Goal: Task Accomplishment & Management: Use online tool/utility

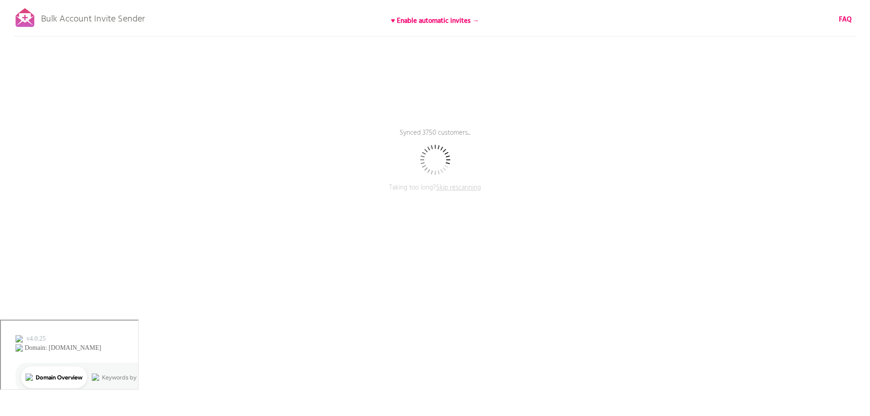
click at [462, 186] on span "Skip rescanning" at bounding box center [458, 187] width 45 height 11
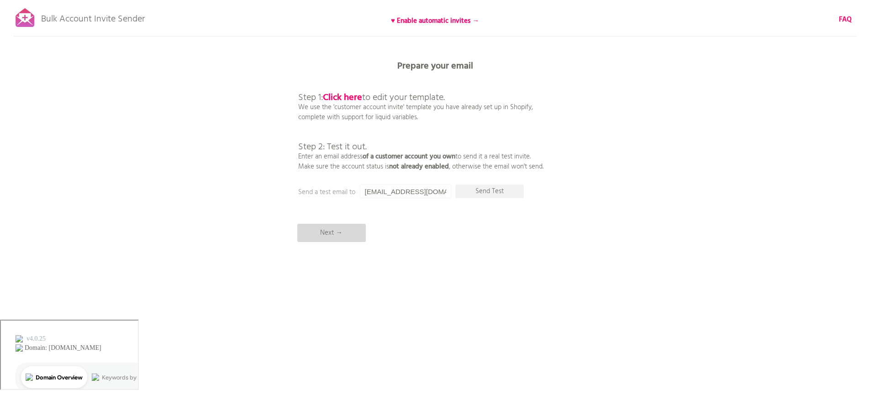
click at [332, 233] on p "Next →" at bounding box center [331, 233] width 68 height 18
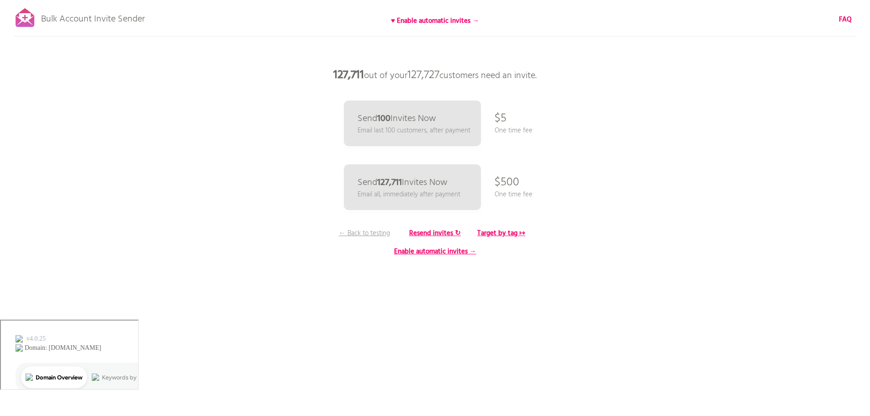
click at [519, 193] on p "One time fee" at bounding box center [514, 195] width 38 height 10
click at [291, 197] on div "Bulk Account Invite Sender ♥ Enable automatic invites → FAQ Skipped syncing cus…" at bounding box center [435, 160] width 870 height 320
click at [842, 18] on b "FAQ" at bounding box center [845, 19] width 13 height 11
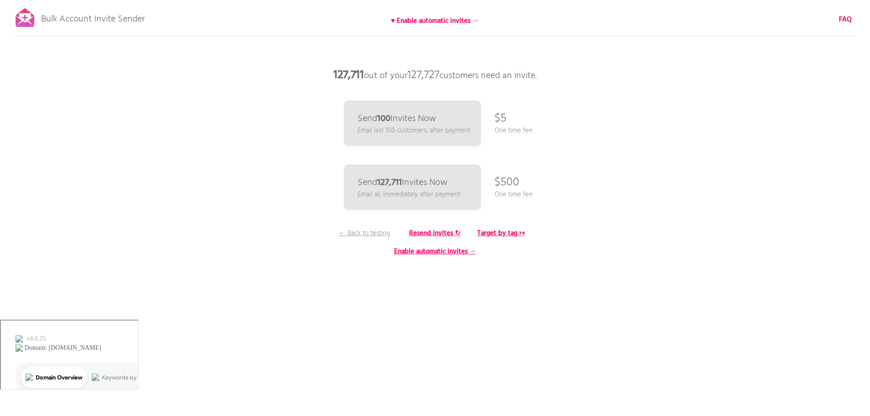
drag, startPoint x: 167, startPoint y: 26, endPoint x: 39, endPoint y: 19, distance: 128.0
click at [38, 20] on div "Bulk Account Invite Sender ♥ Enable automatic invites → FAQ Skipped syncing cus…" at bounding box center [435, 160] width 870 height 320
click at [517, 75] on p "127,711 out of your 127,727 customers need an invite." at bounding box center [435, 75] width 274 height 27
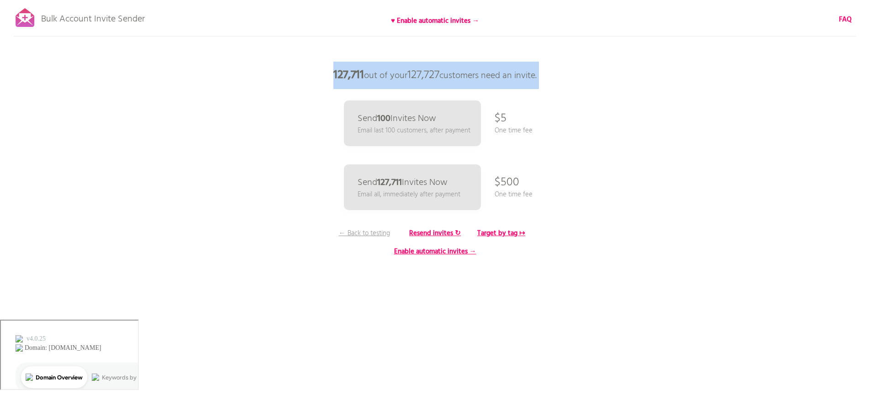
click at [517, 75] on p "127,711 out of your 127,727 customers need an invite." at bounding box center [435, 75] width 274 height 27
copy div "127,711 out of your 127,727 customers need an invite."
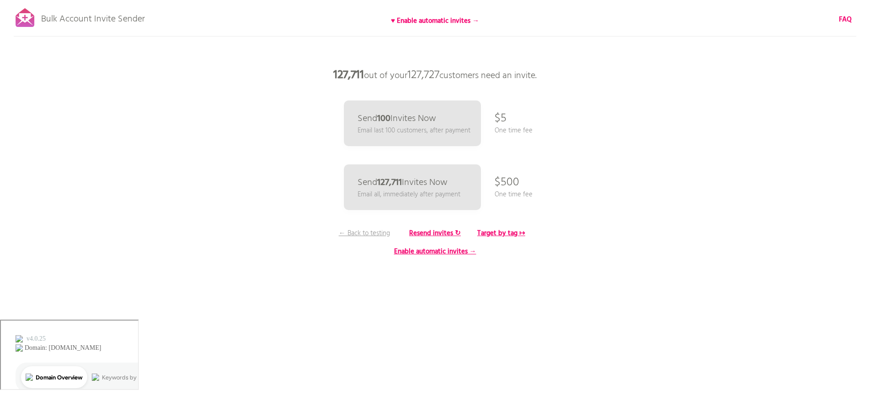
click at [278, 182] on div "Bulk Account Invite Sender ♥ Enable automatic invites → FAQ Skipped syncing cus…" at bounding box center [435, 160] width 870 height 320
click at [469, 117] on link "Send 100 Invites Now Email last 100 customers, after payment" at bounding box center [412, 123] width 141 height 47
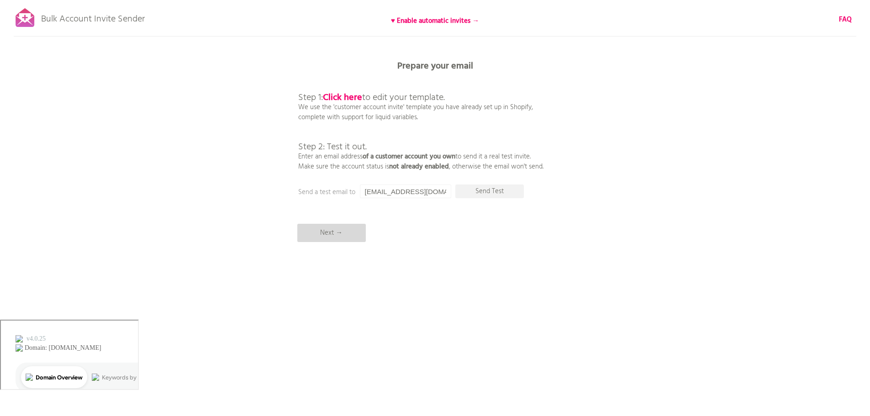
click at [331, 237] on p "Next →" at bounding box center [331, 233] width 68 height 18
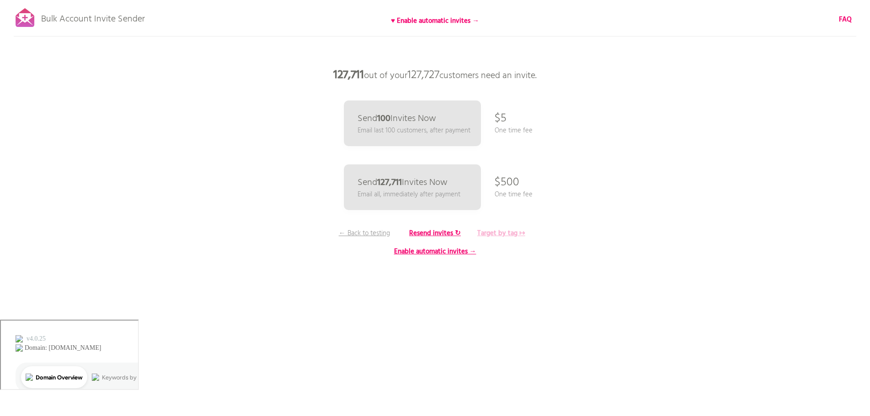
click at [496, 232] on b "Target by tag ↦" at bounding box center [501, 233] width 48 height 11
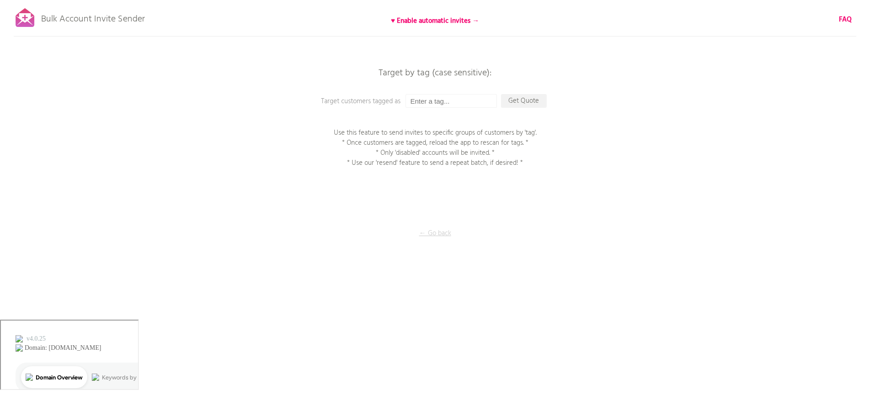
click at [441, 236] on p "← Go back" at bounding box center [435, 233] width 91 height 10
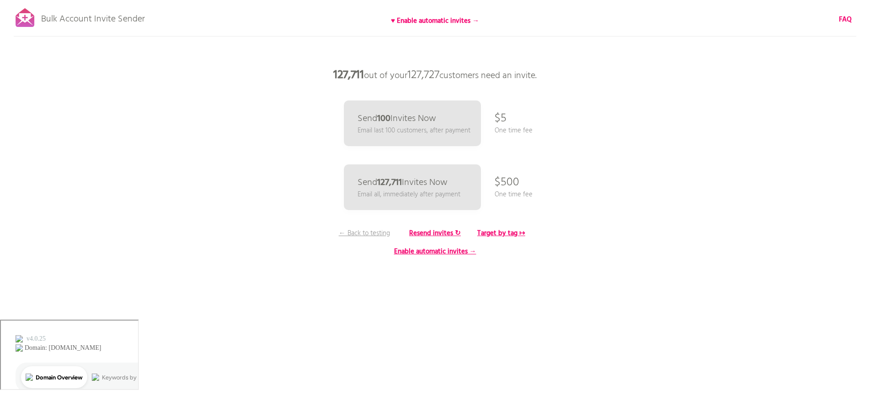
drag, startPoint x: 506, startPoint y: 231, endPoint x: 507, endPoint y: 226, distance: 4.8
click at [506, 231] on b "Target by tag ↦" at bounding box center [501, 233] width 48 height 11
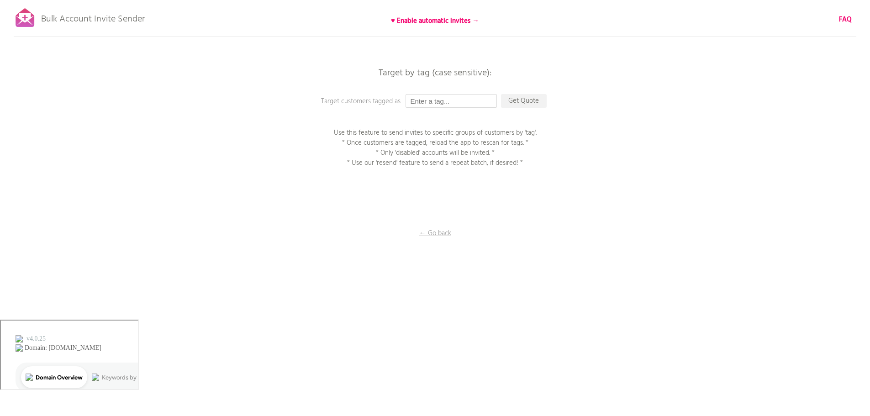
click at [442, 100] on input "text" at bounding box center [450, 101] width 91 height 14
type input "[PERSON_NAME]"
click at [518, 101] on p "Get Quote" at bounding box center [524, 101] width 46 height 14
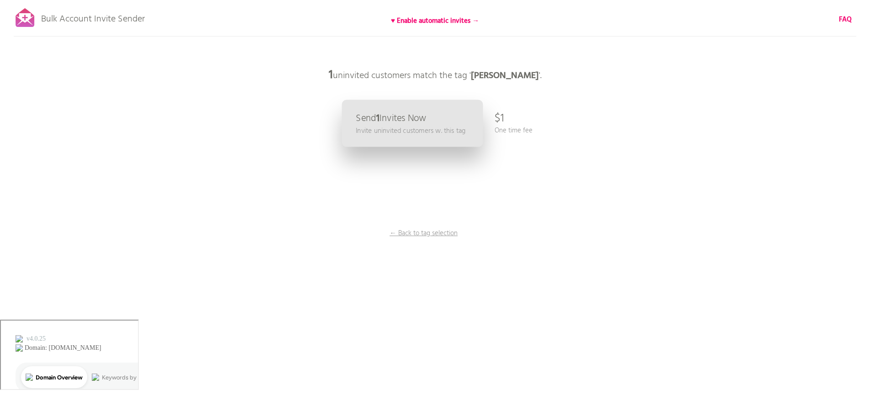
click at [393, 123] on p "Send 1 Invites Now" at bounding box center [391, 119] width 71 height 10
click at [426, 234] on p "← Back to tag selection" at bounding box center [424, 233] width 68 height 10
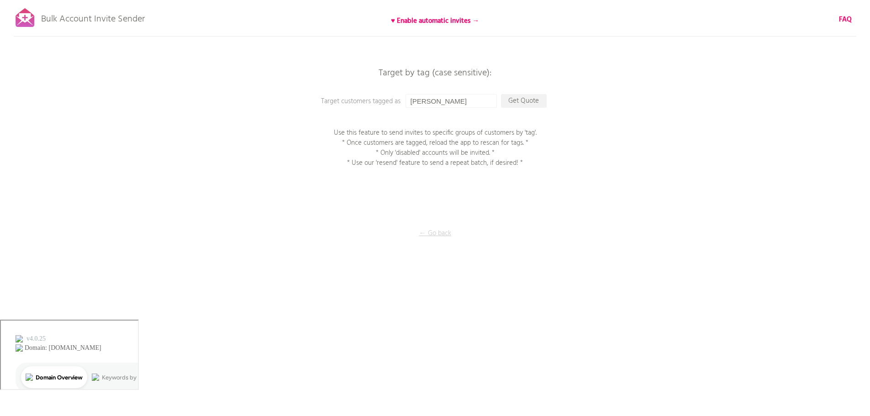
click at [431, 235] on p "← Go back" at bounding box center [435, 233] width 91 height 10
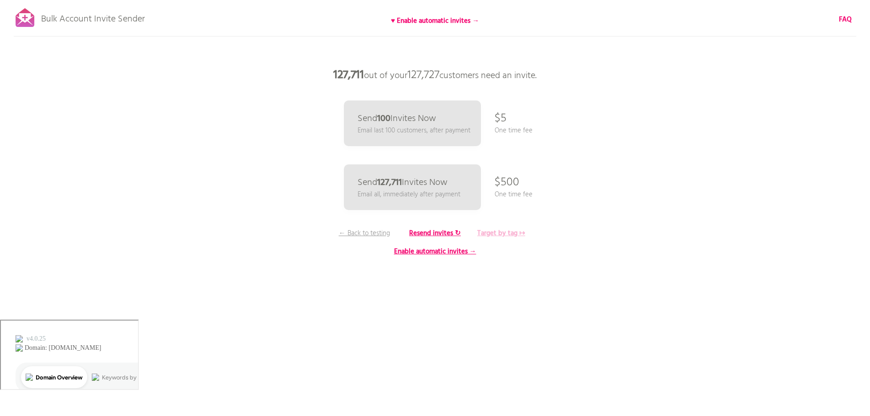
click at [501, 231] on b "Target by tag ↦" at bounding box center [501, 233] width 48 height 11
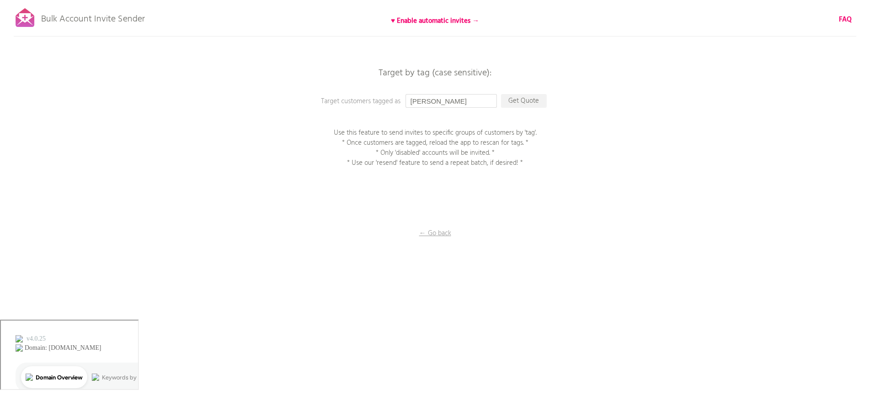
click at [441, 102] on input "Fabian" at bounding box center [450, 101] width 91 height 14
click at [522, 99] on p "Get Quote" at bounding box center [524, 101] width 46 height 14
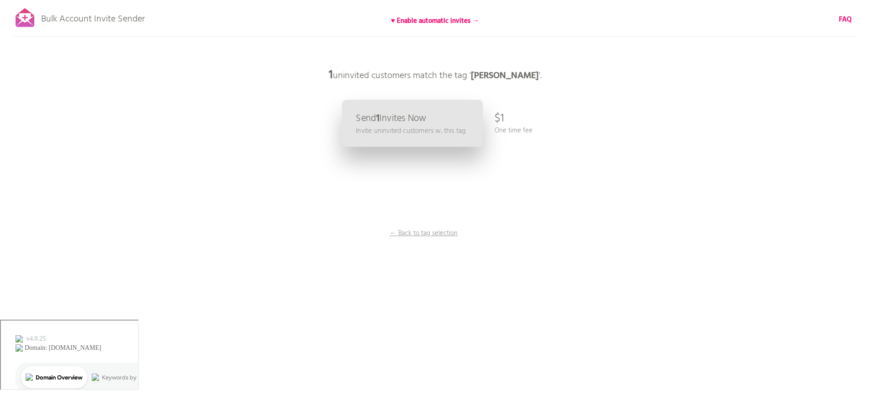
click at [434, 126] on p "Invite uninvited customers w. this tag" at bounding box center [411, 131] width 110 height 11
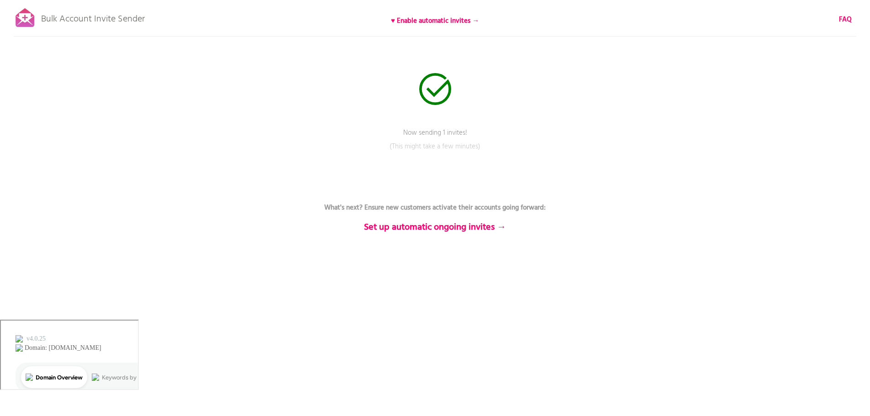
click at [436, 76] on icon at bounding box center [435, 89] width 32 height 32
click at [25, 21] on div at bounding box center [25, 17] width 23 height 23
click at [451, 22] on b "♥ Enable automatic invites →" at bounding box center [435, 21] width 88 height 11
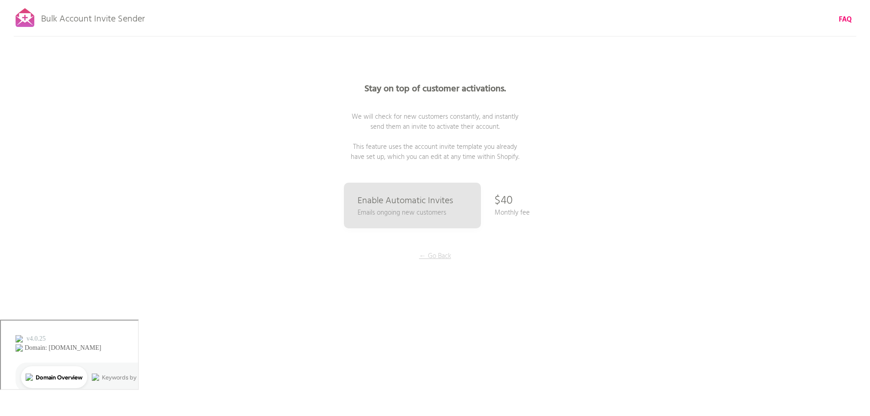
click at [440, 256] on p "← Go Back" at bounding box center [435, 256] width 68 height 10
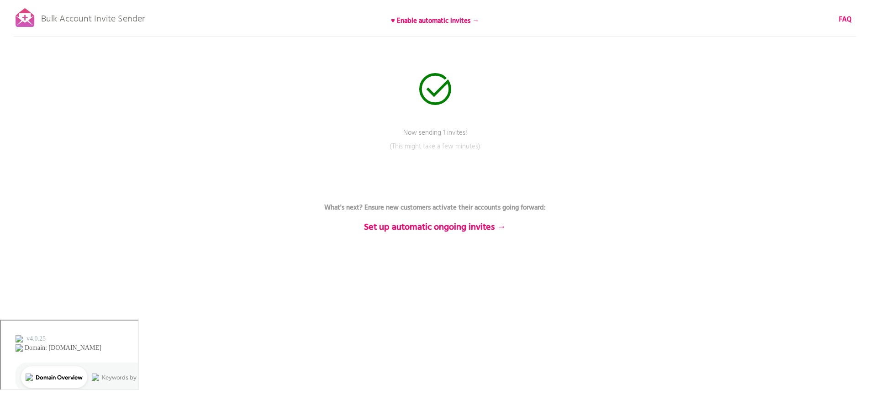
click at [31, 21] on div at bounding box center [25, 17] width 23 height 23
click at [453, 262] on link "Back to rescan & compose" at bounding box center [435, 267] width 274 height 23
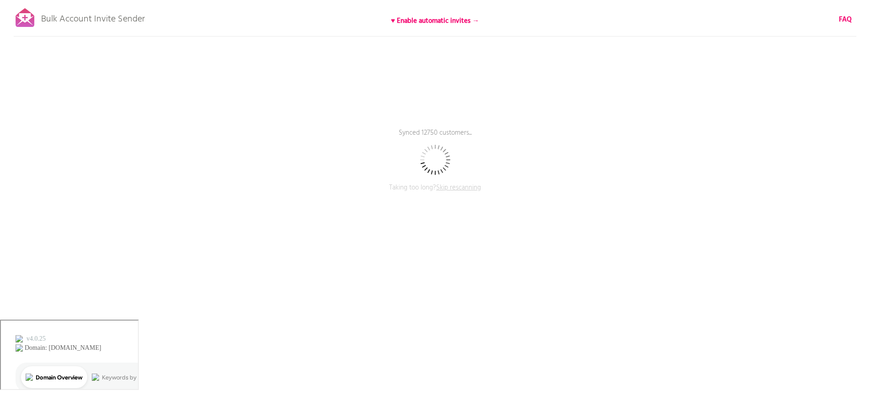
drag, startPoint x: 848, startPoint y: 16, endPoint x: 627, endPoint y: 6, distance: 221.7
click at [848, 16] on b "FAQ" at bounding box center [845, 19] width 13 height 11
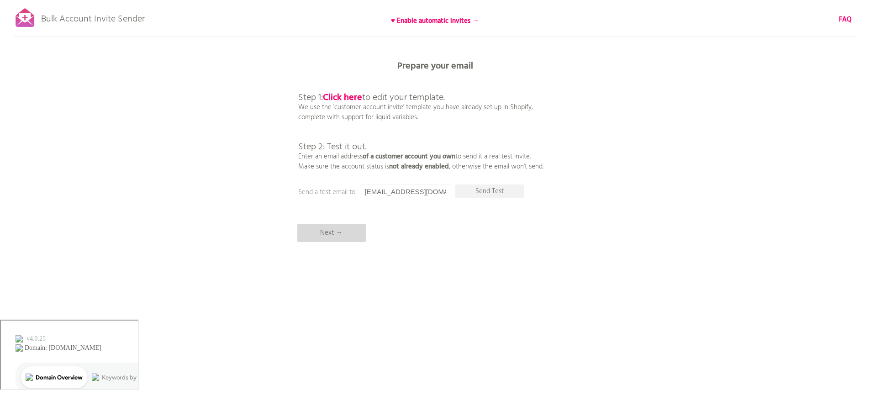
click at [334, 234] on p "Next →" at bounding box center [331, 233] width 68 height 18
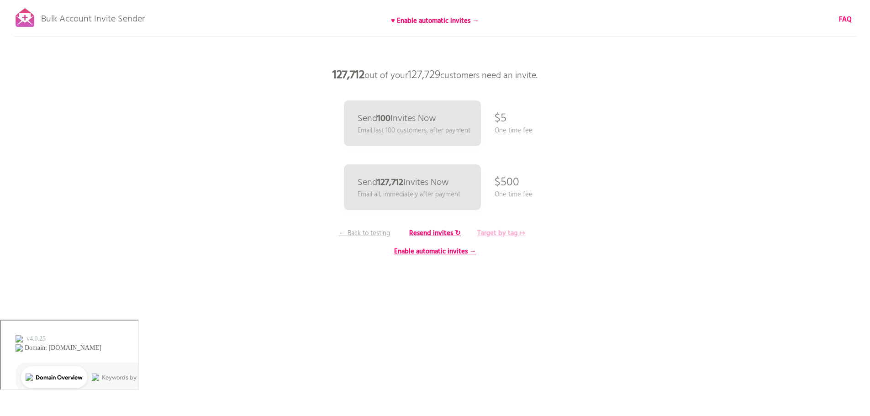
drag, startPoint x: 506, startPoint y: 226, endPoint x: 502, endPoint y: 232, distance: 6.3
click at [504, 229] on div "Bulk Account Invite Sender ♥ Enable automatic invites → FAQ Synced all customer…" at bounding box center [435, 160] width 870 height 320
click at [502, 232] on b "Target by tag ↦" at bounding box center [501, 233] width 48 height 11
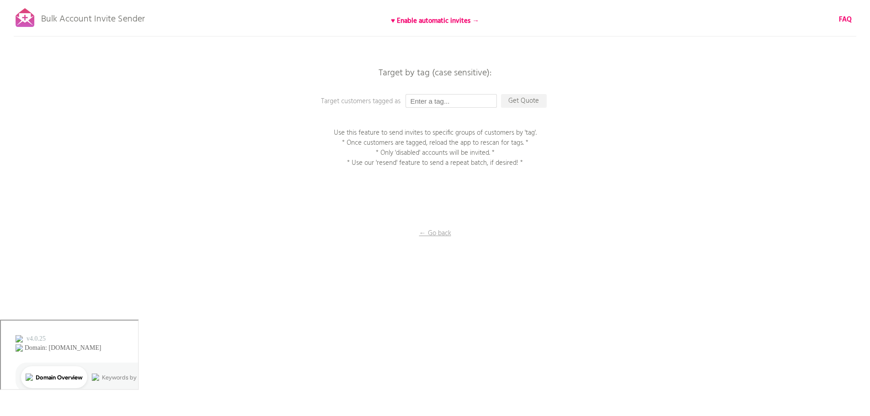
click at [424, 101] on input "text" at bounding box center [450, 101] width 91 height 14
type input "[PERSON_NAME]"
click at [527, 100] on p "Get Quote" at bounding box center [524, 101] width 46 height 14
